Goal: Obtain resource: Obtain resource

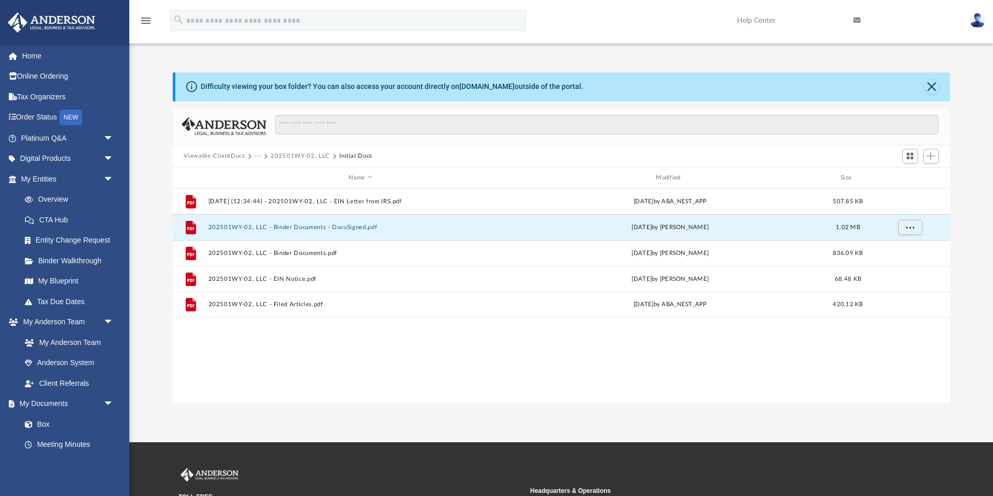
scroll to position [235, 777]
click at [282, 154] on button "202501WY-02, LLC" at bounding box center [299, 155] width 59 height 9
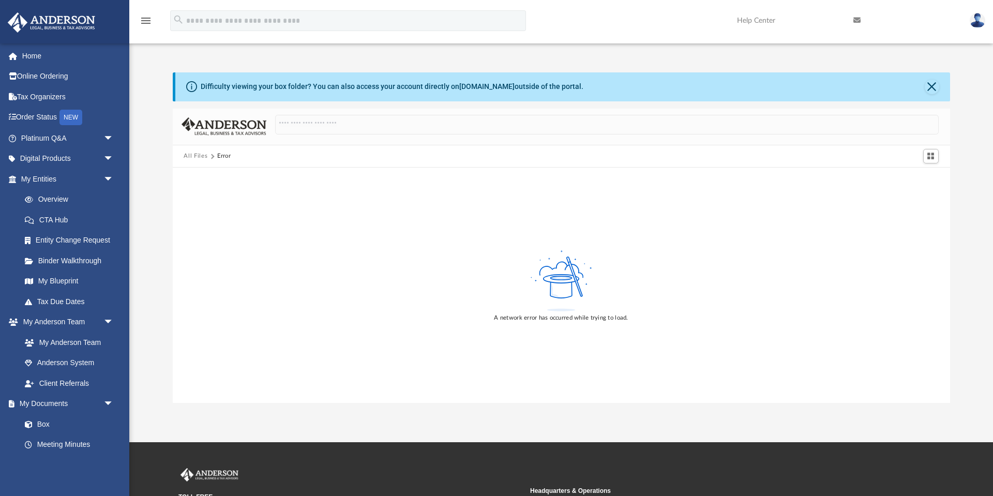
click at [187, 156] on button "All Files" at bounding box center [196, 155] width 24 height 9
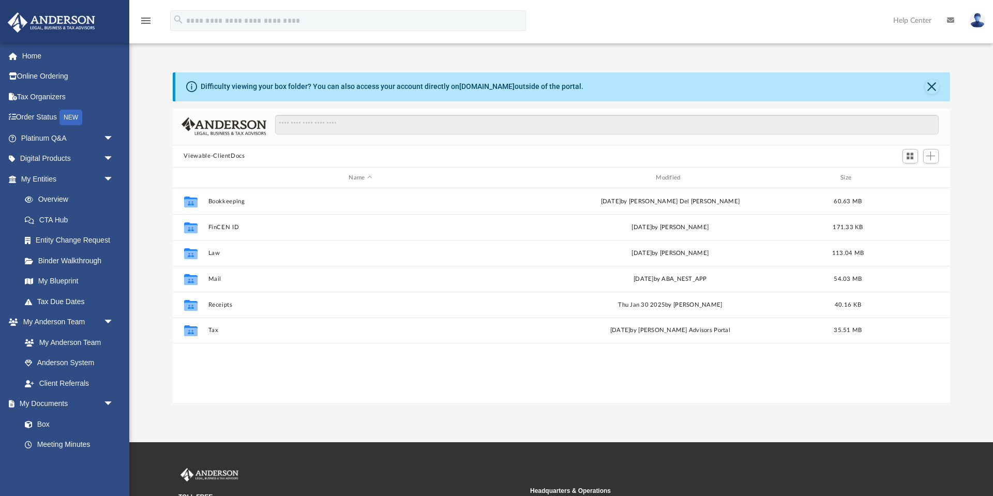
scroll to position [235, 777]
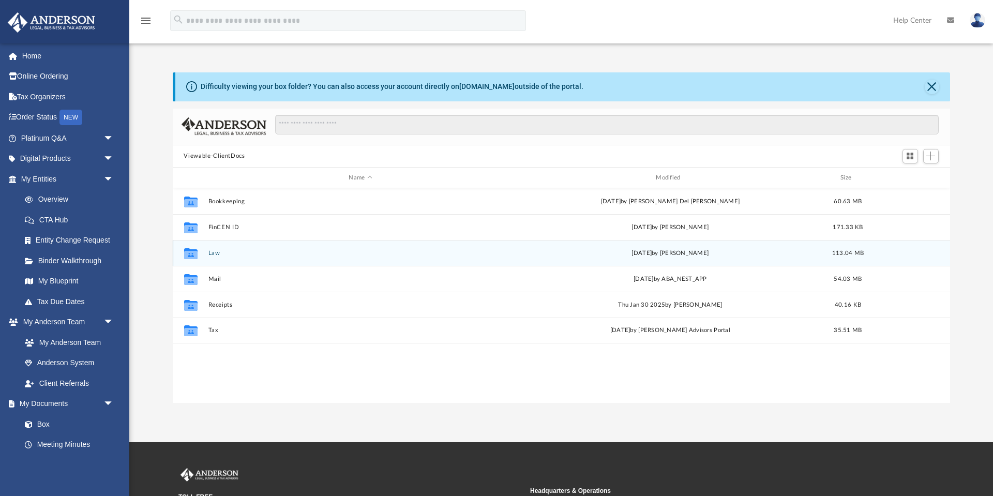
click at [215, 254] on button "Law" at bounding box center [360, 253] width 305 height 7
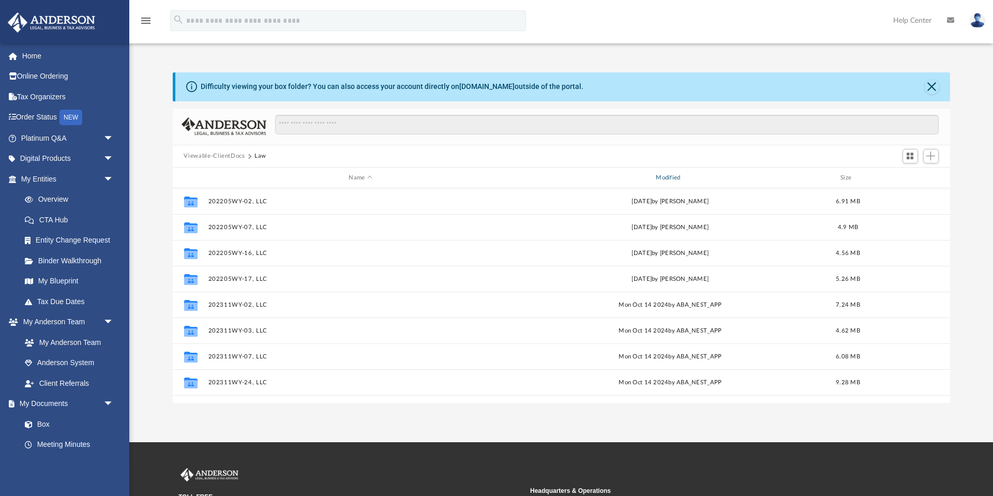
click at [663, 180] on div "Modified" at bounding box center [669, 177] width 305 height 9
click at [665, 178] on div "Modified" at bounding box center [669, 177] width 305 height 9
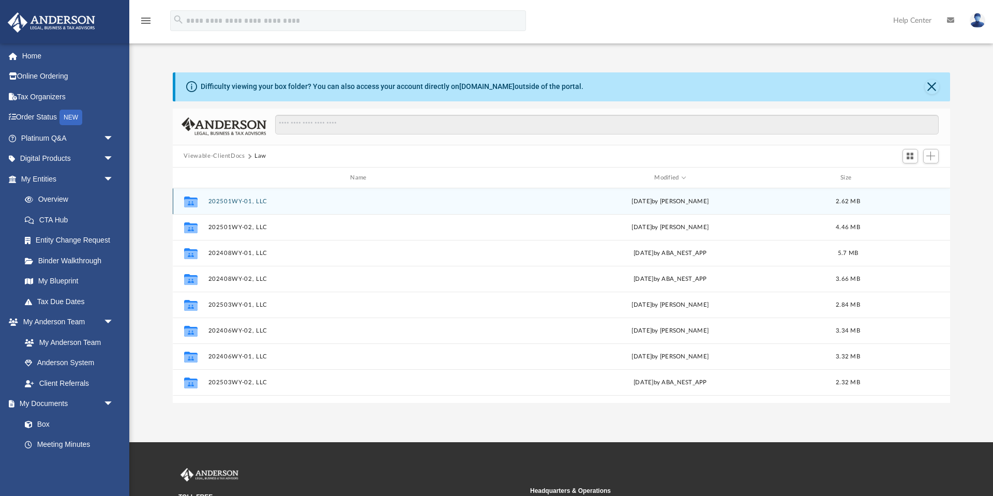
click at [241, 203] on button "​202501WY-01, LLC" at bounding box center [360, 201] width 305 height 7
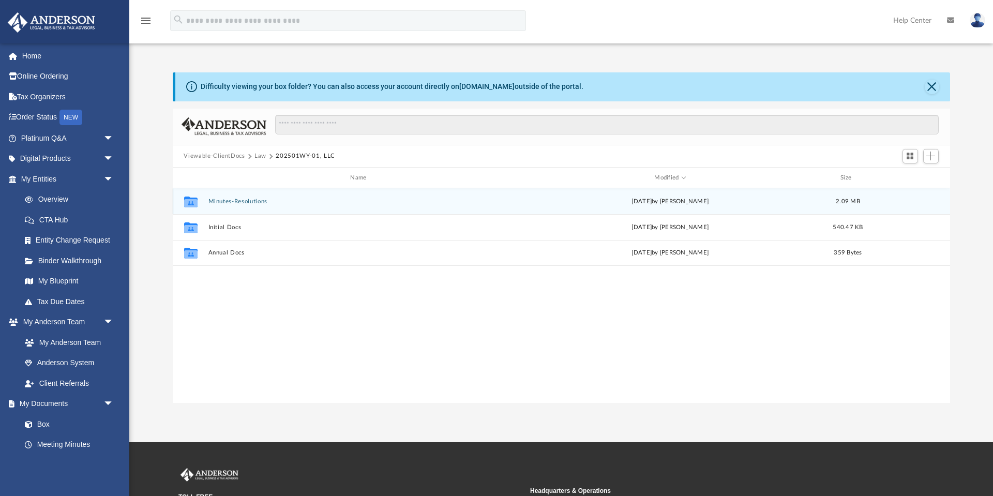
click at [241, 203] on button "Minutes-Resolutions" at bounding box center [360, 201] width 305 height 7
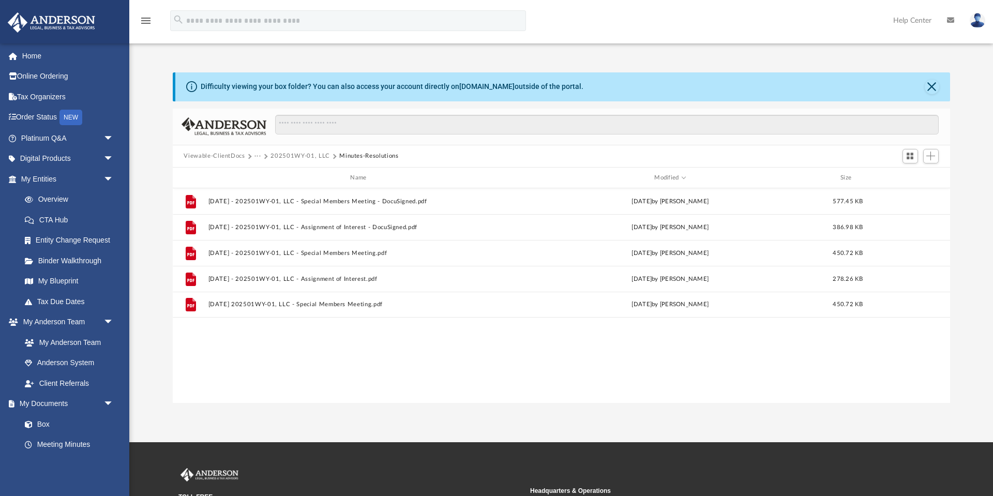
click at [309, 156] on button "​202501WY-01, LLC" at bounding box center [299, 155] width 59 height 9
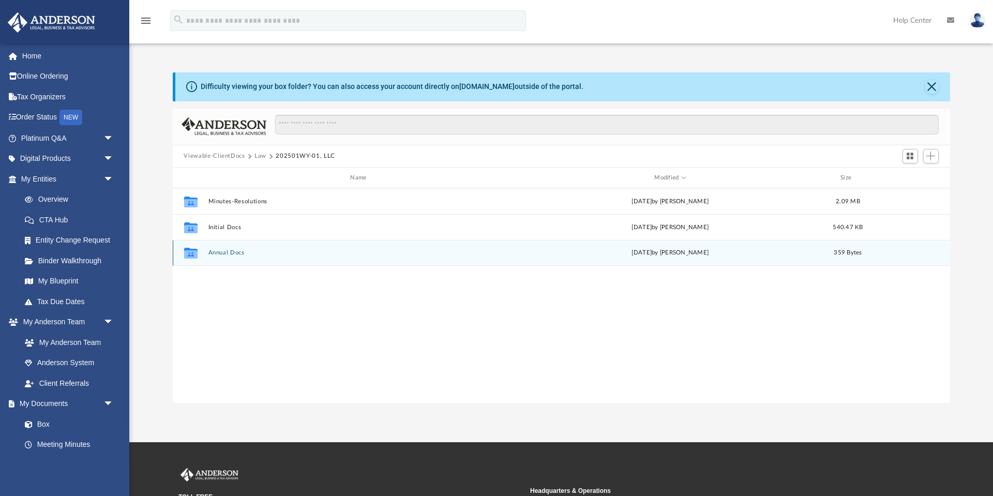
click at [225, 256] on div "Collaborated Folder Annual Docs [DATE] by [PERSON_NAME] 359 Bytes" at bounding box center [561, 253] width 777 height 26
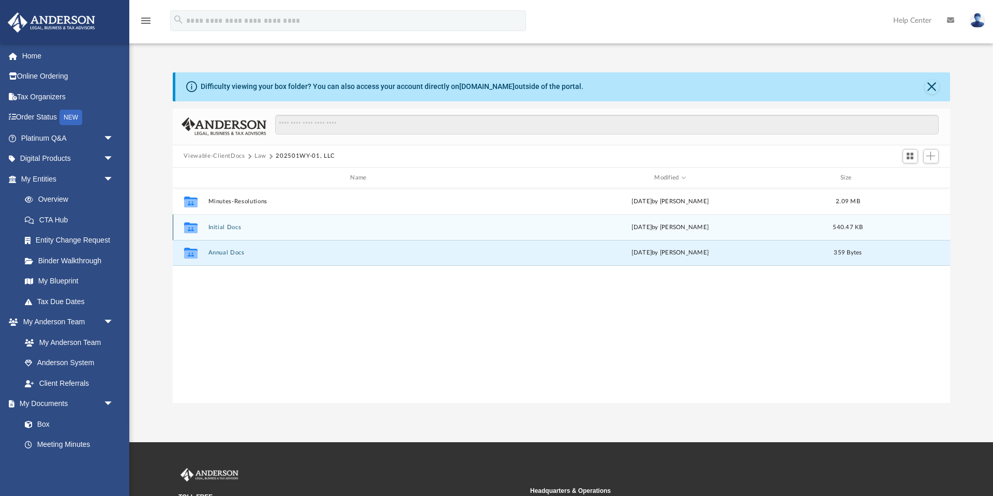
click at [231, 227] on button "Initial Docs" at bounding box center [360, 227] width 305 height 7
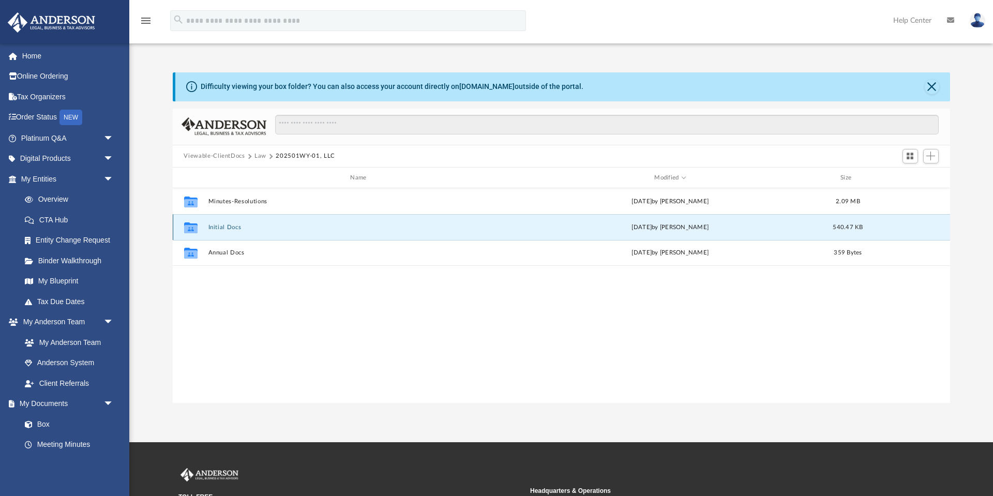
click at [231, 227] on button "Initial Docs" at bounding box center [360, 227] width 305 height 7
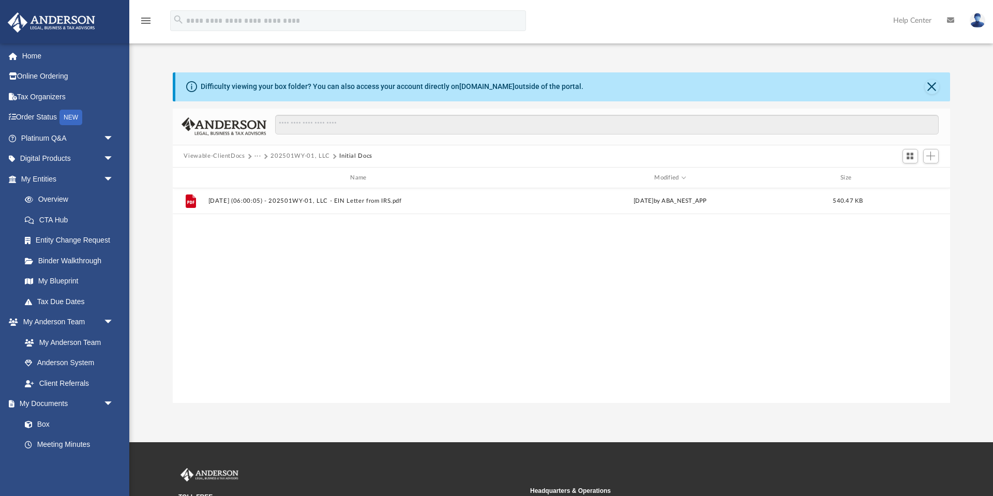
click at [298, 156] on button "​202501WY-01, LLC" at bounding box center [299, 155] width 59 height 9
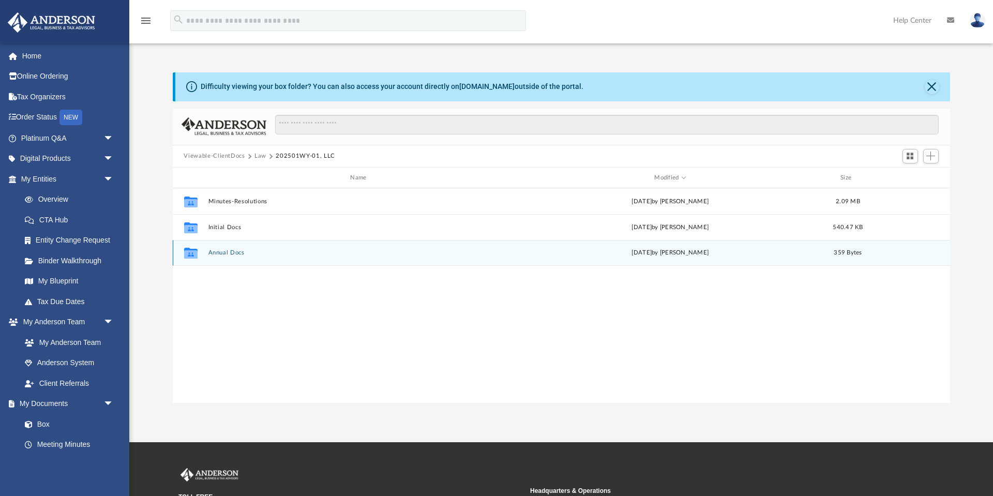
click at [229, 252] on button "Annual Docs" at bounding box center [360, 253] width 305 height 7
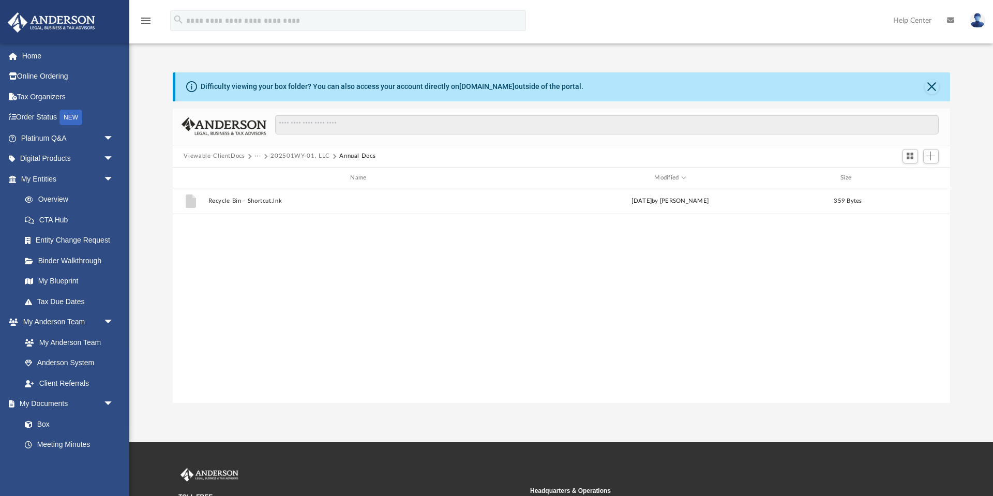
click at [312, 159] on button "​202501WY-01, LLC" at bounding box center [299, 155] width 59 height 9
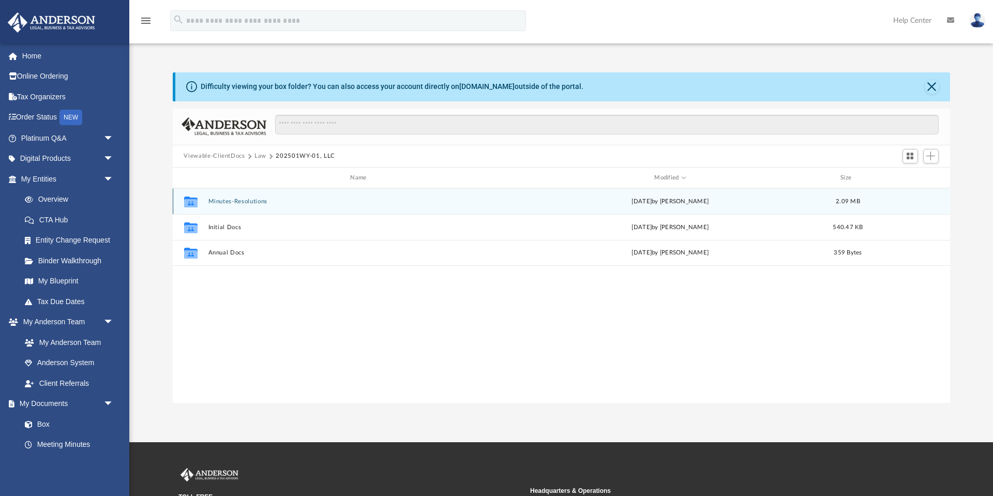
click at [245, 204] on button "Minutes-Resolutions" at bounding box center [360, 201] width 305 height 7
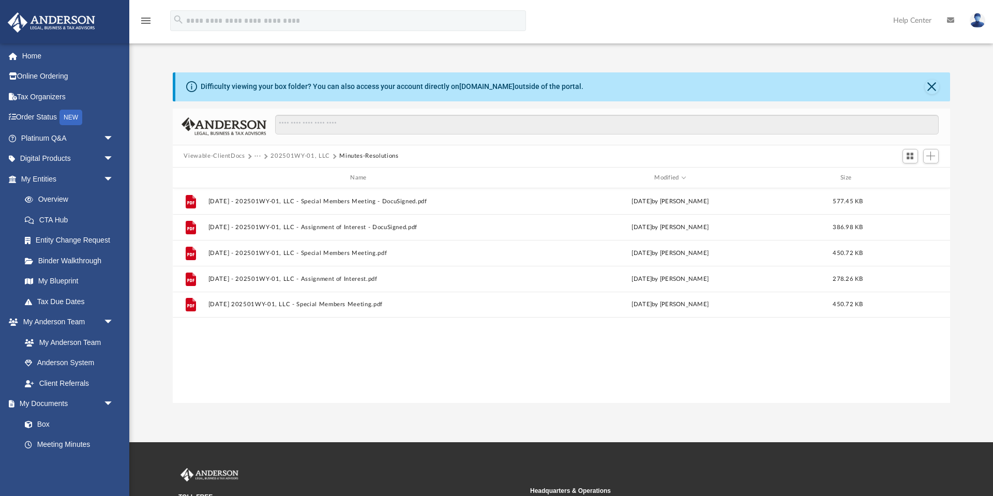
click at [293, 155] on button "​202501WY-01, LLC" at bounding box center [299, 155] width 59 height 9
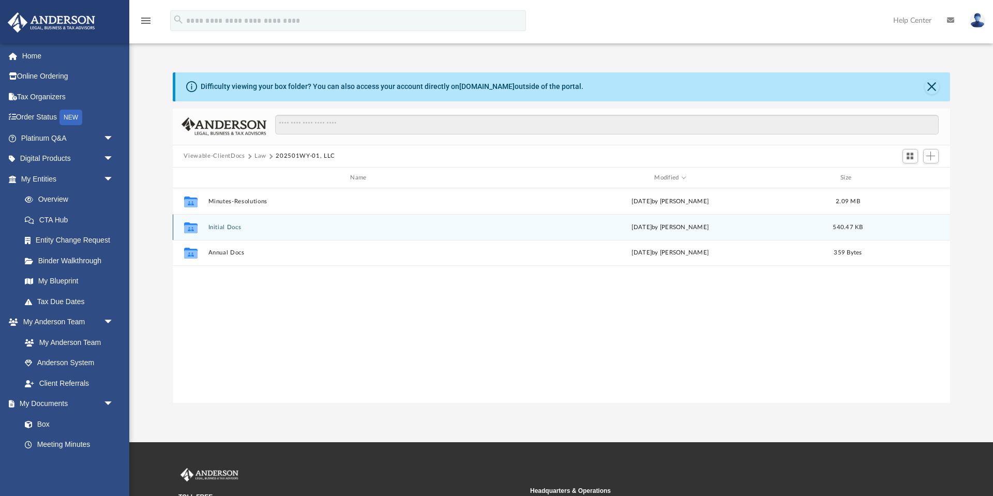
click at [216, 230] on button "Initial Docs" at bounding box center [360, 227] width 305 height 7
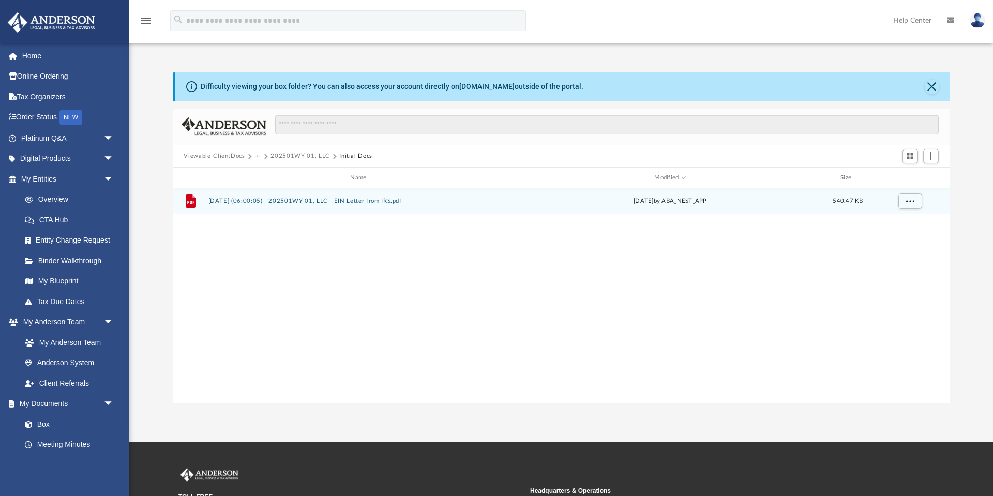
click at [245, 202] on button "[DATE] (06:00:05) - ​202501WY-01, LLC - EIN Letter from IRS.pdf" at bounding box center [360, 201] width 305 height 7
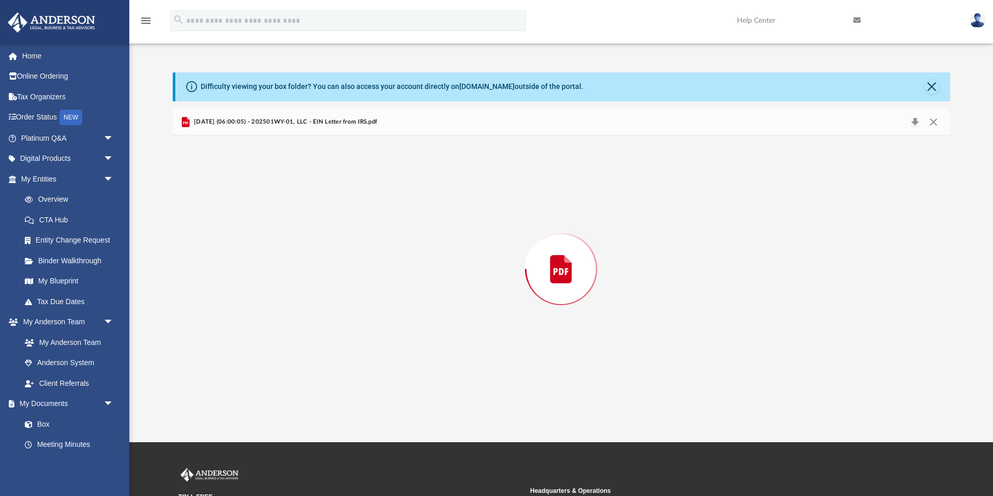
click at [245, 202] on div "Preview" at bounding box center [561, 268] width 777 height 267
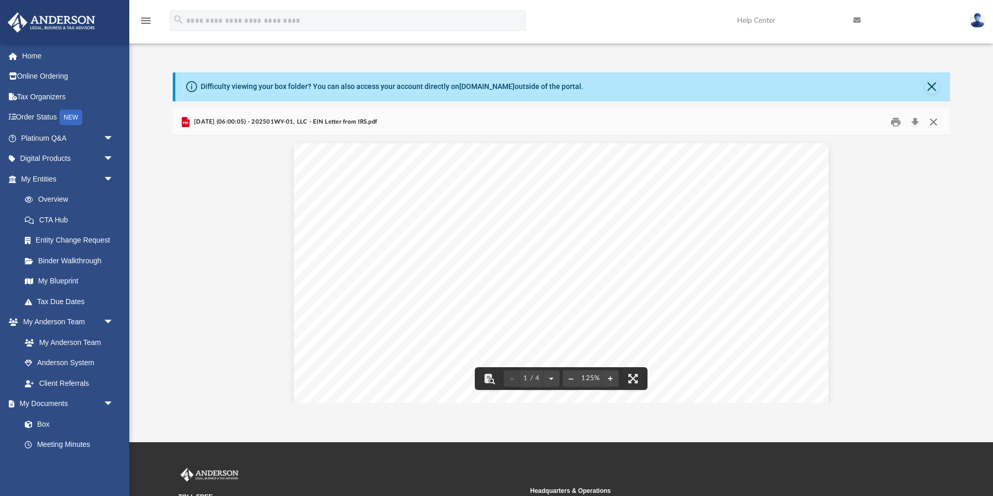
click at [933, 121] on button "Close" at bounding box center [933, 122] width 19 height 16
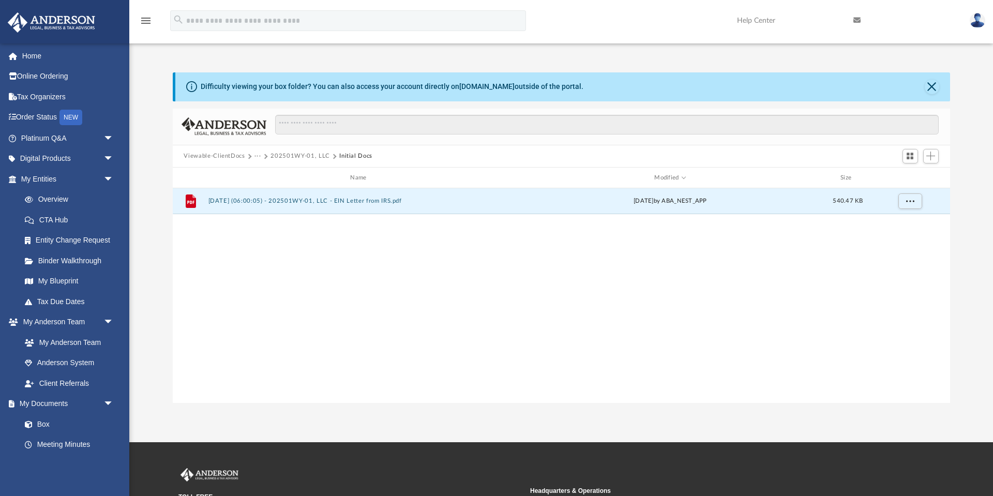
click at [296, 156] on button "​202501WY-01, LLC" at bounding box center [299, 155] width 59 height 9
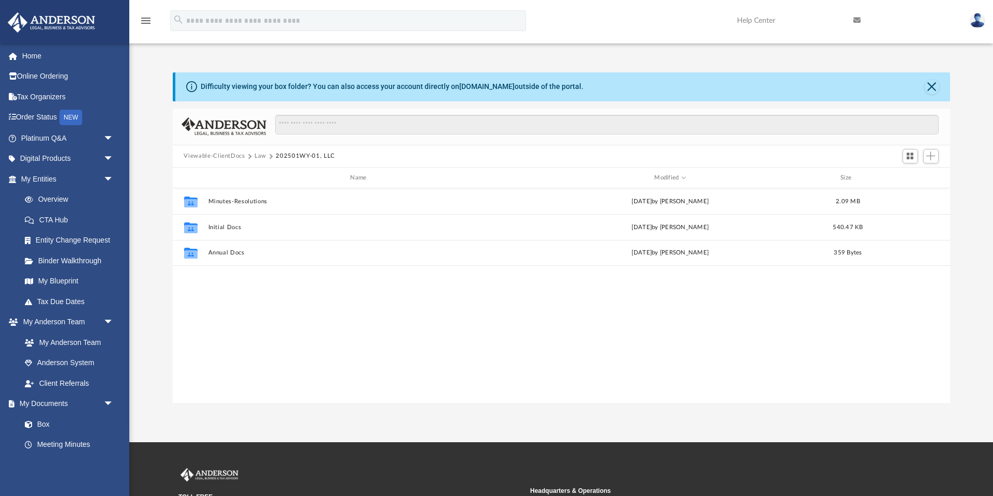
click at [257, 157] on button "Law" at bounding box center [260, 155] width 12 height 9
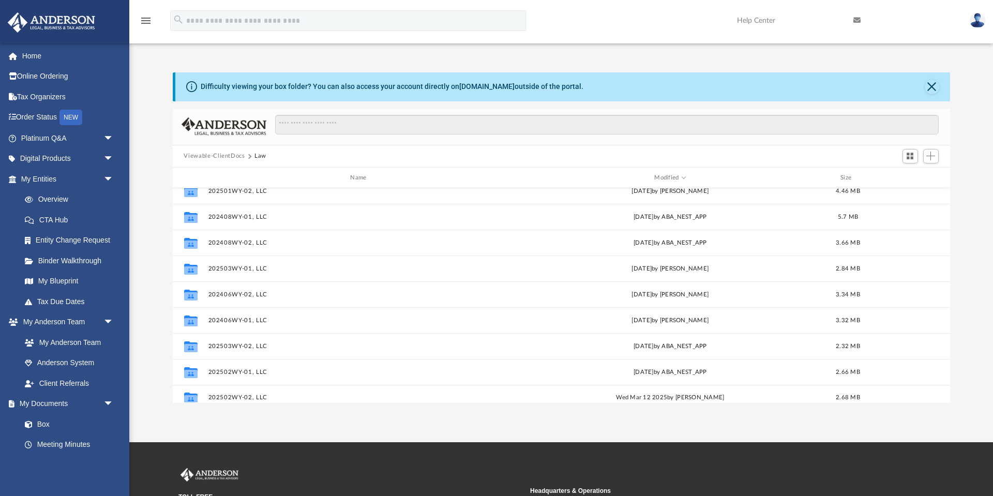
scroll to position [0, 0]
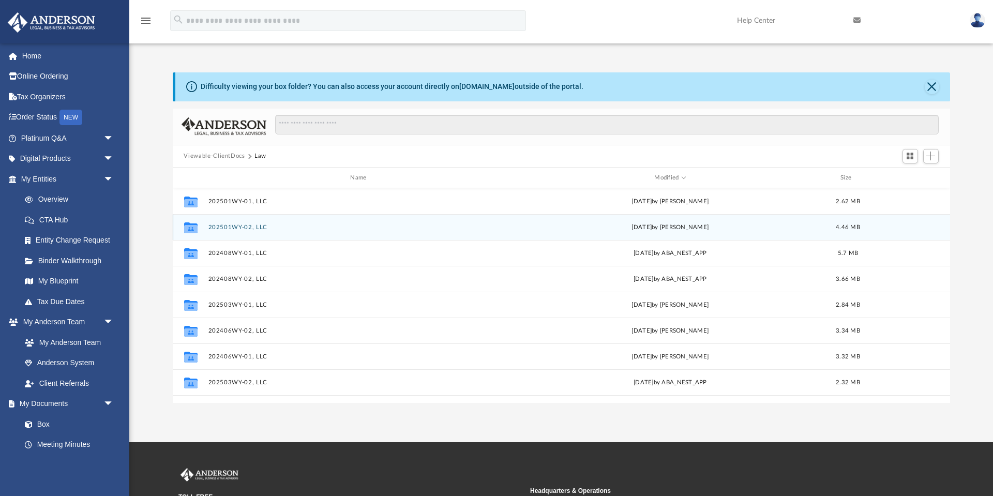
click at [230, 228] on button "202501WY-02, LLC" at bounding box center [360, 227] width 305 height 7
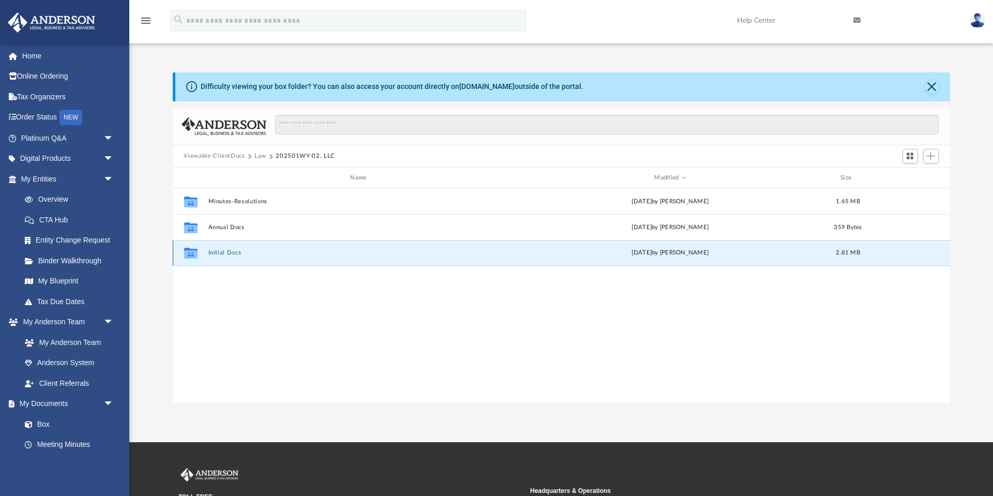
click at [235, 253] on button "Initial Docs" at bounding box center [360, 253] width 305 height 7
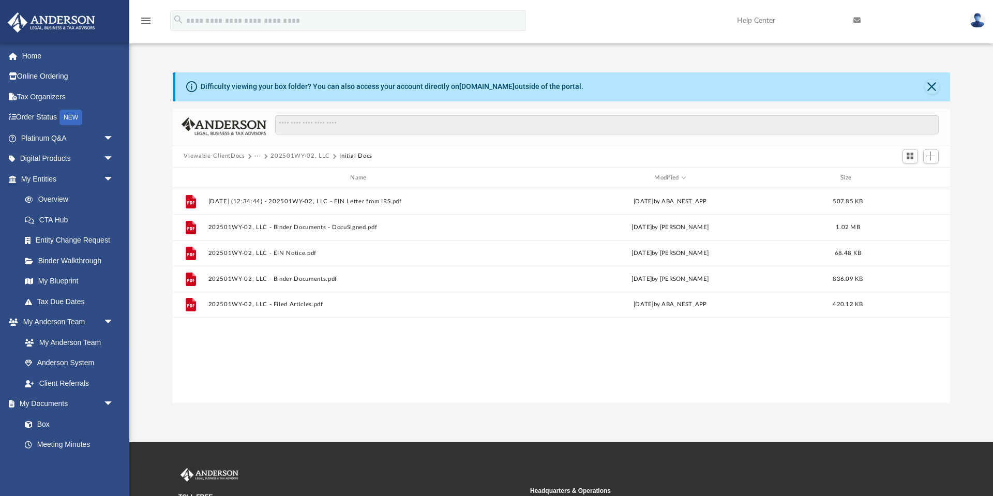
click at [288, 159] on button "202501WY-02, LLC" at bounding box center [299, 155] width 59 height 9
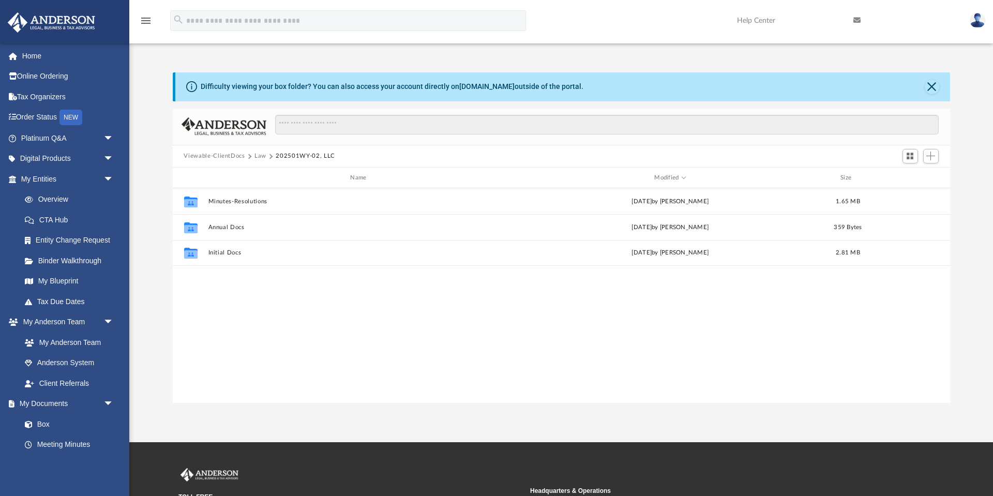
click at [261, 154] on button "Law" at bounding box center [260, 155] width 12 height 9
